Goal: Task Accomplishment & Management: Use online tool/utility

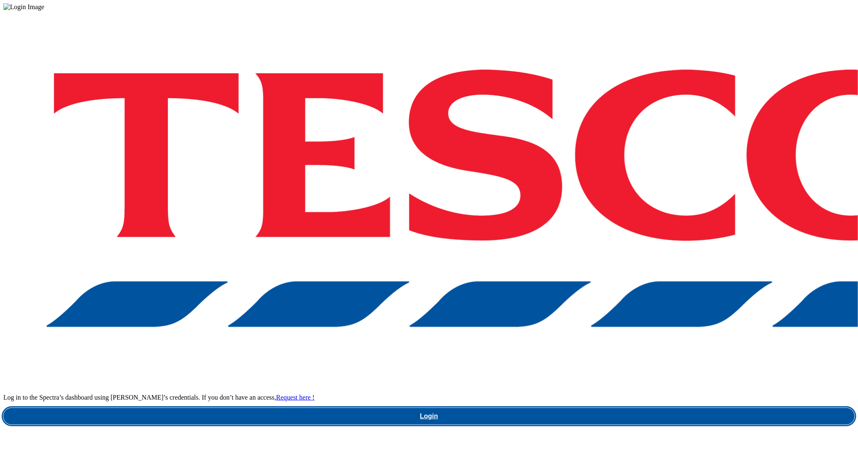
click at [675, 408] on link "Login" at bounding box center [428, 416] width 851 height 17
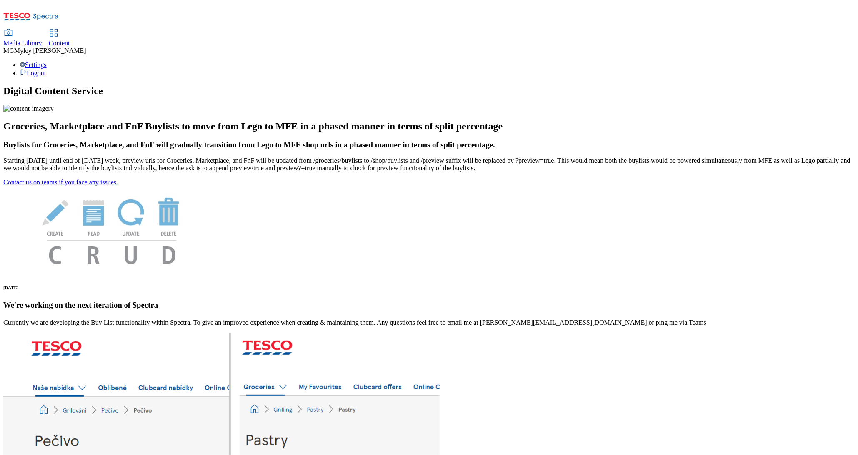
click at [70, 40] on span "Content" at bounding box center [59, 43] width 21 height 7
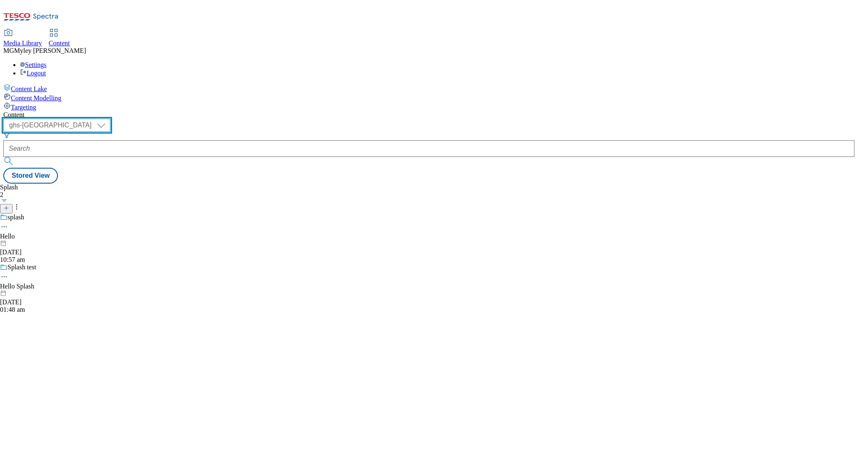
click at [110, 119] on select "ghs-roi ghs-[GEOGRAPHIC_DATA]" at bounding box center [56, 125] width 107 height 13
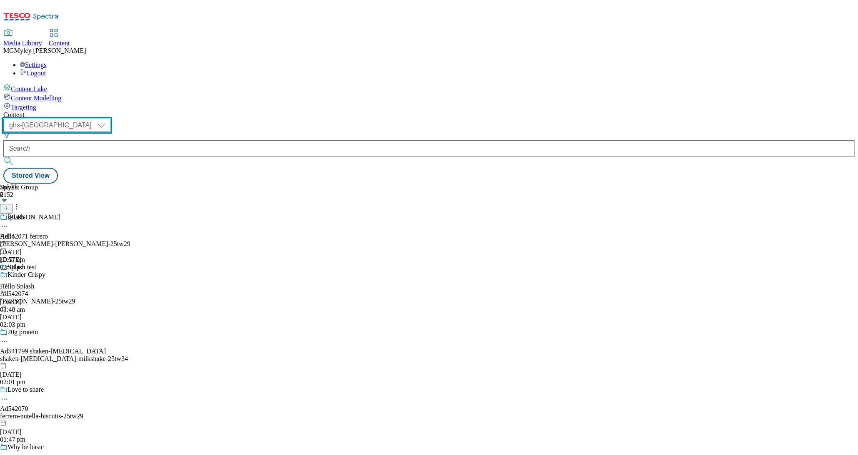
select select "ghs-roi"
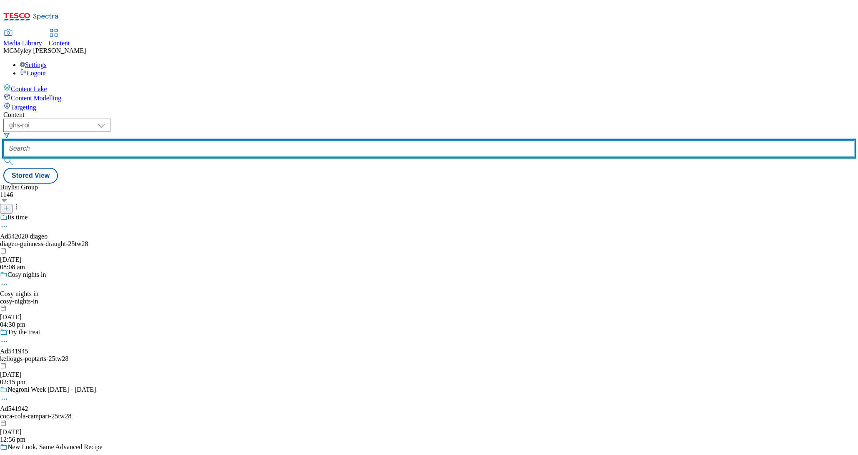
click at [200, 140] on input "text" at bounding box center [428, 148] width 851 height 17
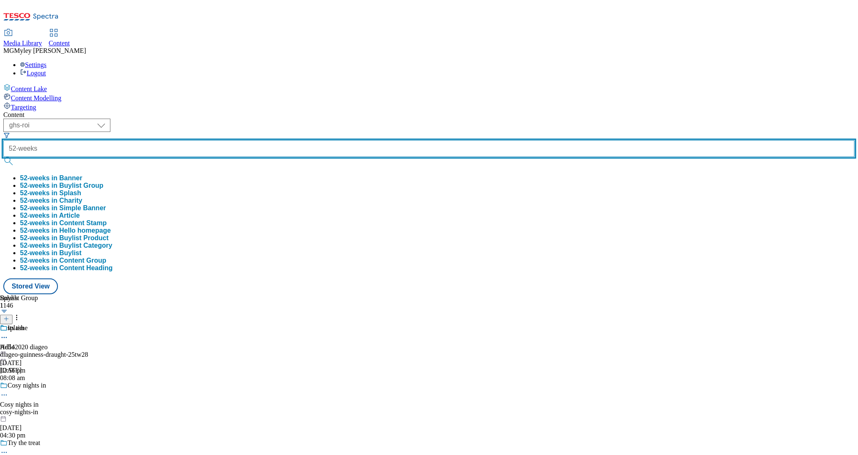
type input "52-weeks"
click at [3, 157] on button "submit" at bounding box center [9, 161] width 12 height 8
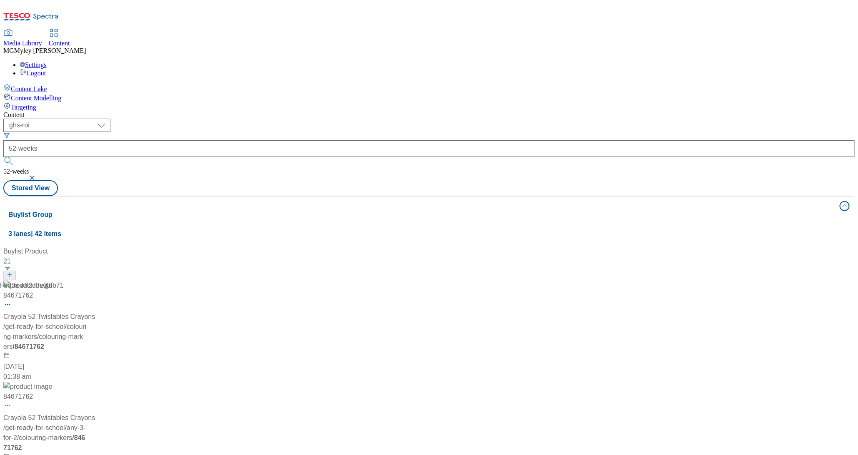
click at [274, 30] on div "Media Library Content MG [PERSON_NAME] [PERSON_NAME] Settings Logout" at bounding box center [428, 53] width 851 height 47
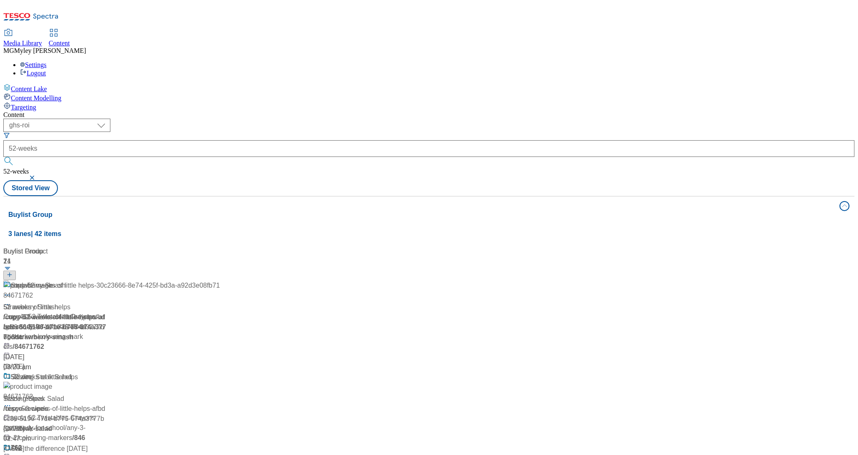
click at [220, 372] on div "52 weeks of little helps Tesco recipes / tesco-recipes [DATE] 02:47 pm" at bounding box center [111, 408] width 217 height 72
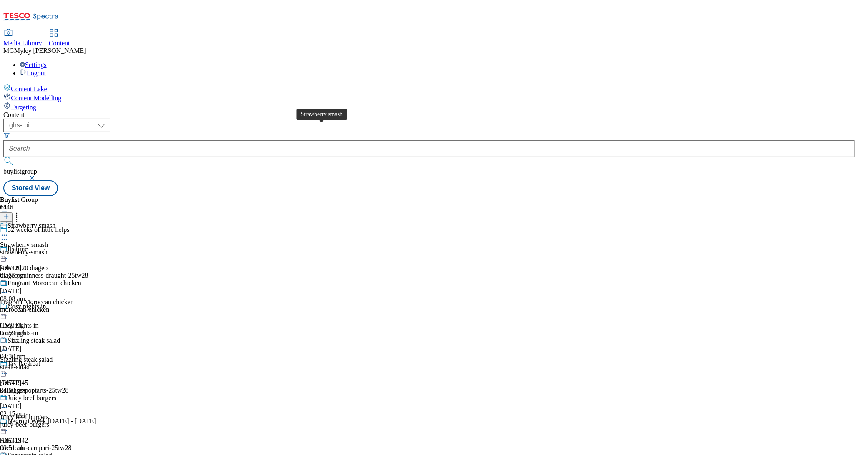
click at [55, 222] on span "Strawberry smash" at bounding box center [31, 226] width 48 height 9
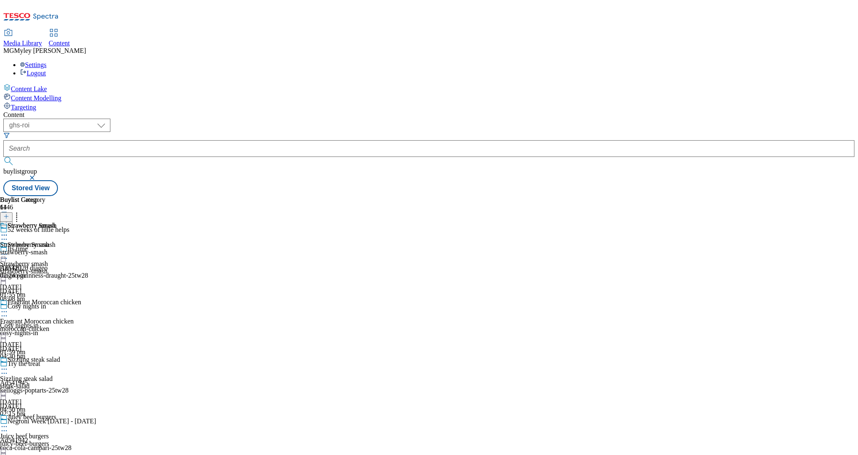
click at [8, 250] on icon at bounding box center [4, 254] width 8 height 8
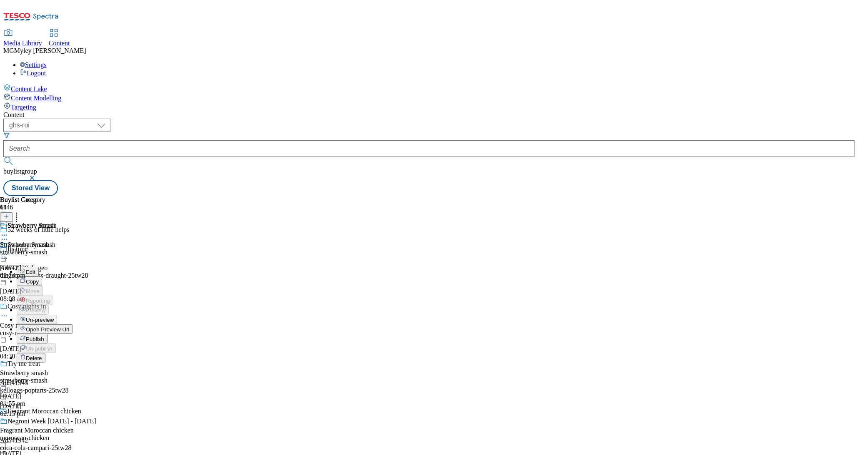
click at [39, 267] on button "Edit" at bounding box center [28, 272] width 22 height 10
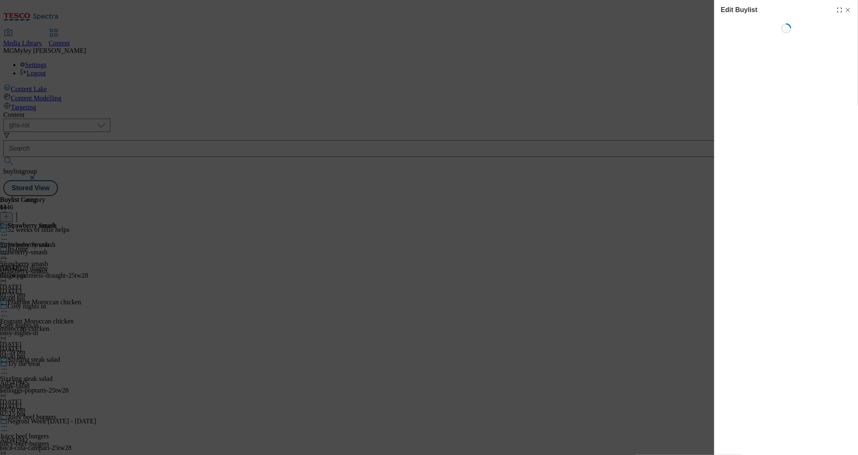
select select "evergreen"
select select "Meal"
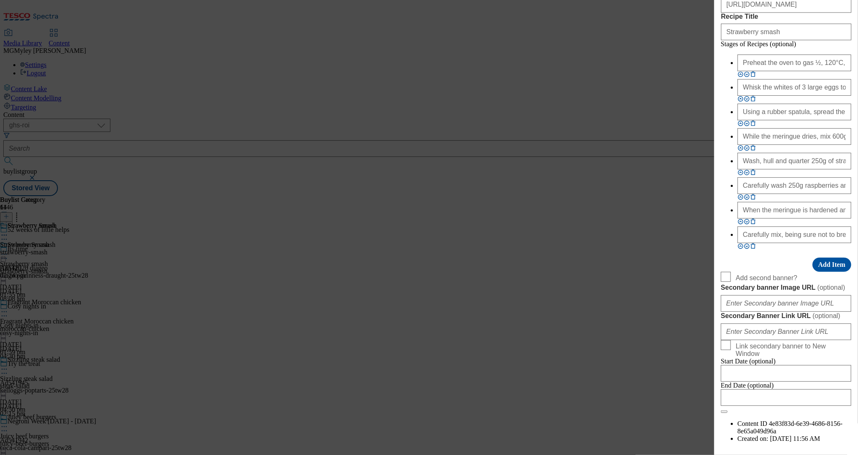
scroll to position [953, 0]
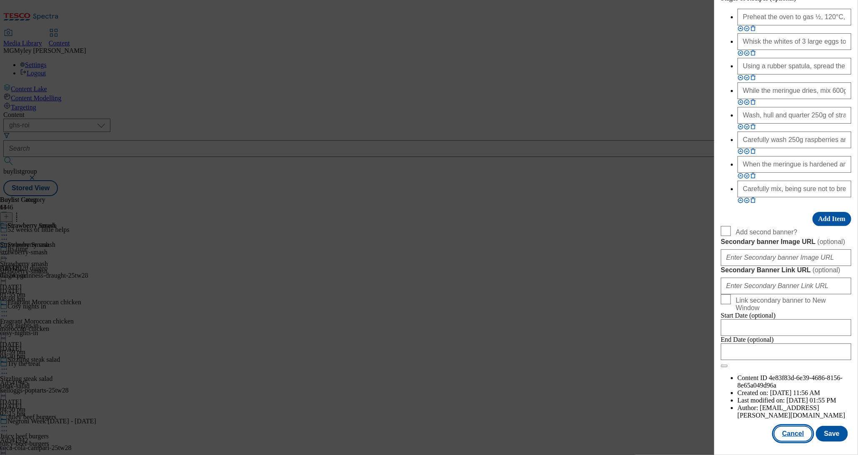
click at [802, 432] on button "Cancel" at bounding box center [793, 434] width 38 height 16
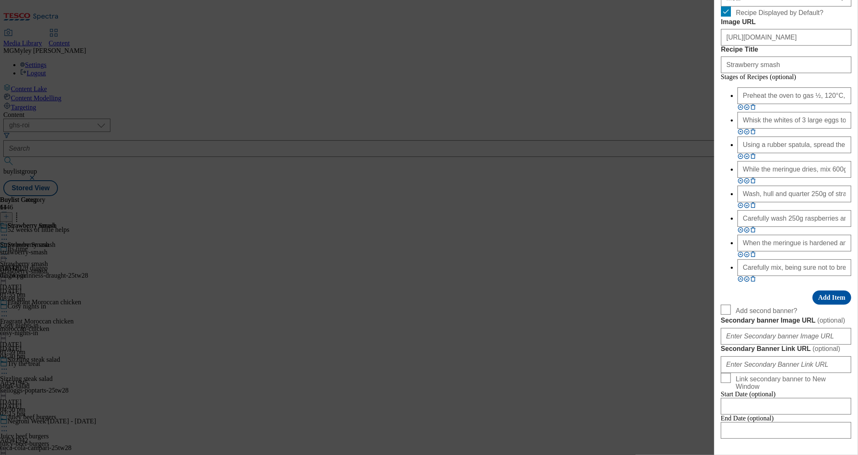
select select "evergreen"
select select "Meal"
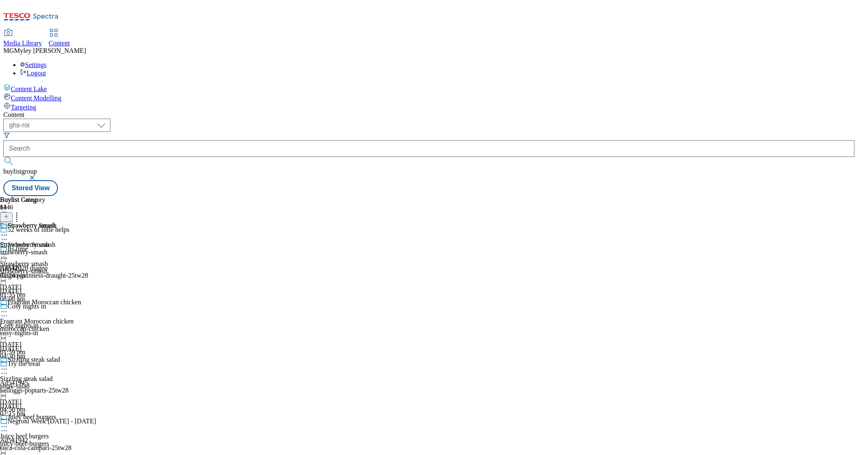
click at [8, 250] on icon at bounding box center [4, 254] width 8 height 8
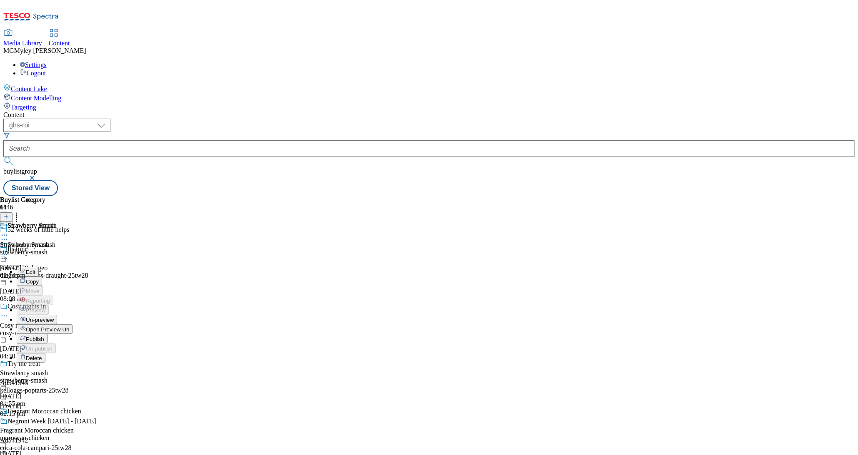
click at [39, 267] on button "Edit" at bounding box center [28, 272] width 22 height 10
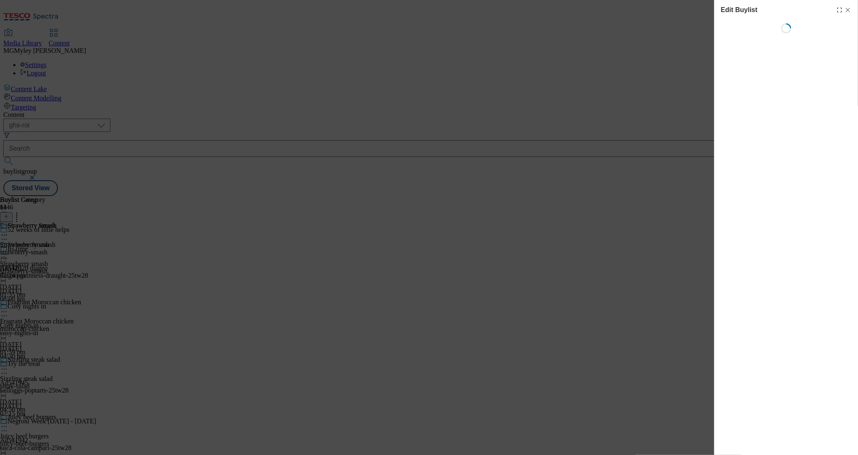
select select "evergreen"
select select "Meal"
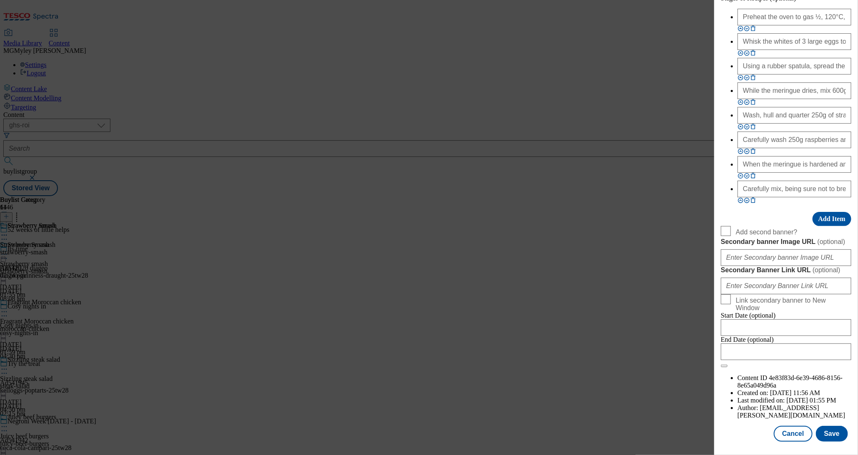
scroll to position [953, 0]
click at [832, 212] on button "Add Item" at bounding box center [831, 219] width 39 height 14
